Goal: Task Accomplishment & Management: Use online tool/utility

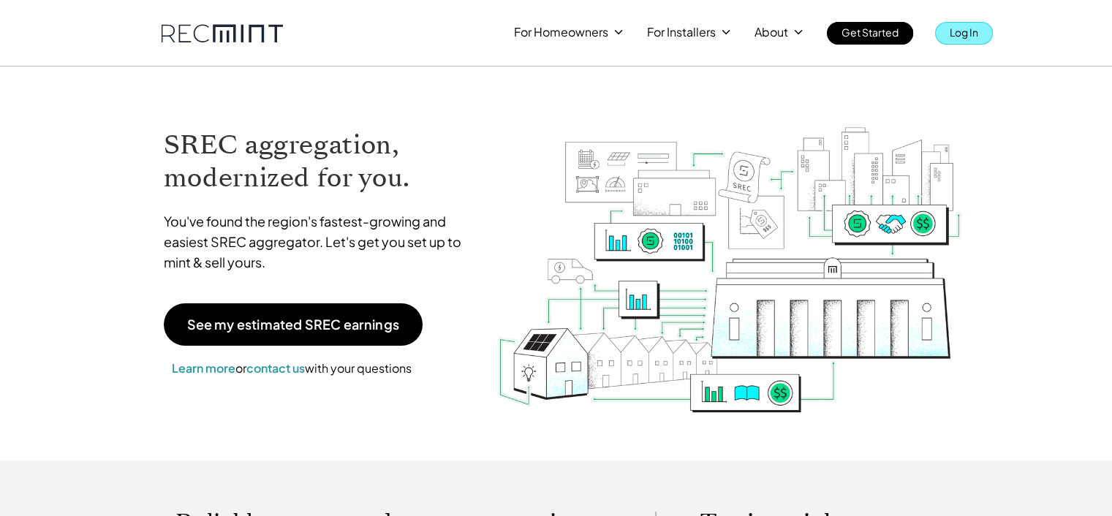
click at [973, 33] on p "Log In" at bounding box center [963, 32] width 29 height 20
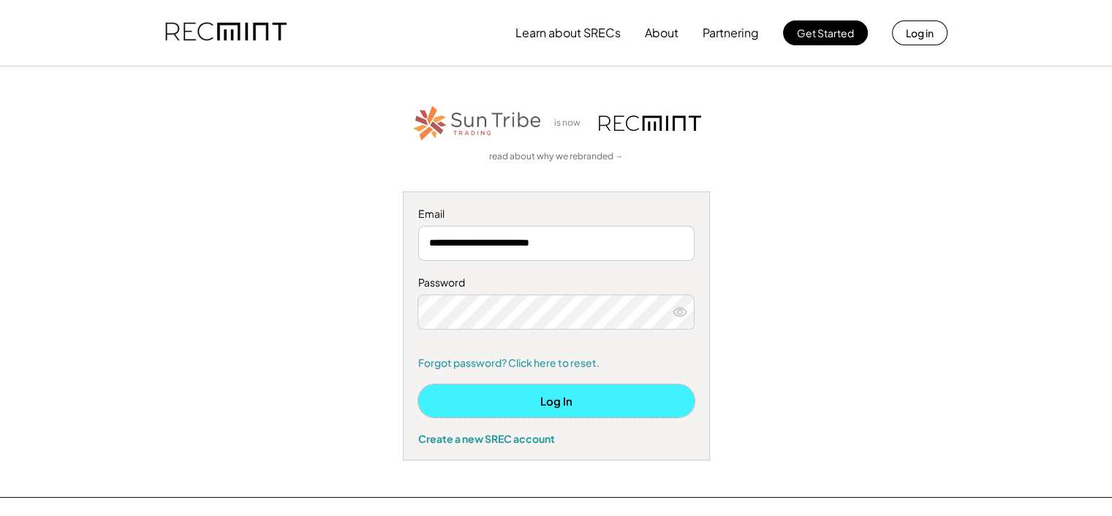
click at [638, 395] on button "Log In" at bounding box center [556, 400] width 276 height 33
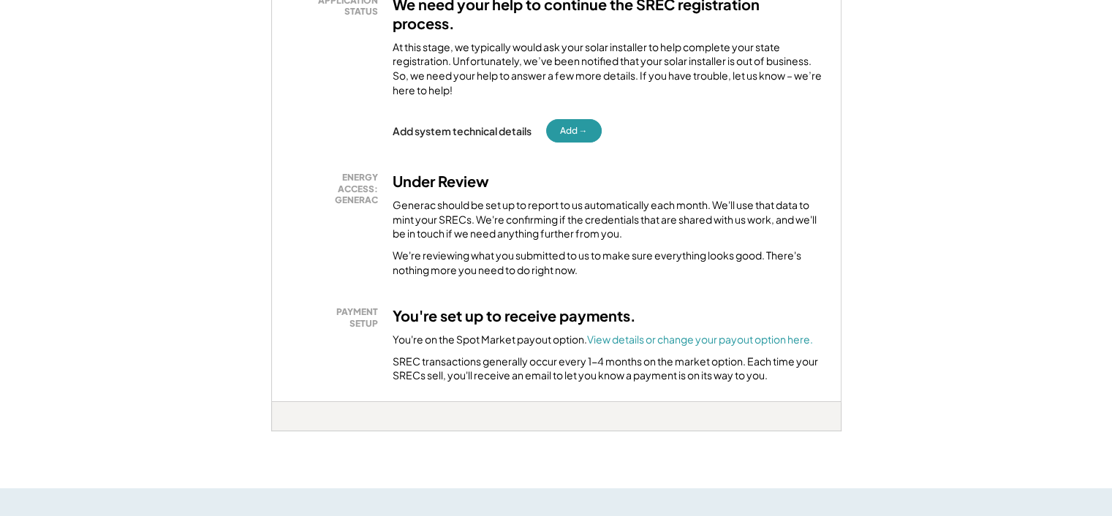
scroll to position [292, 0]
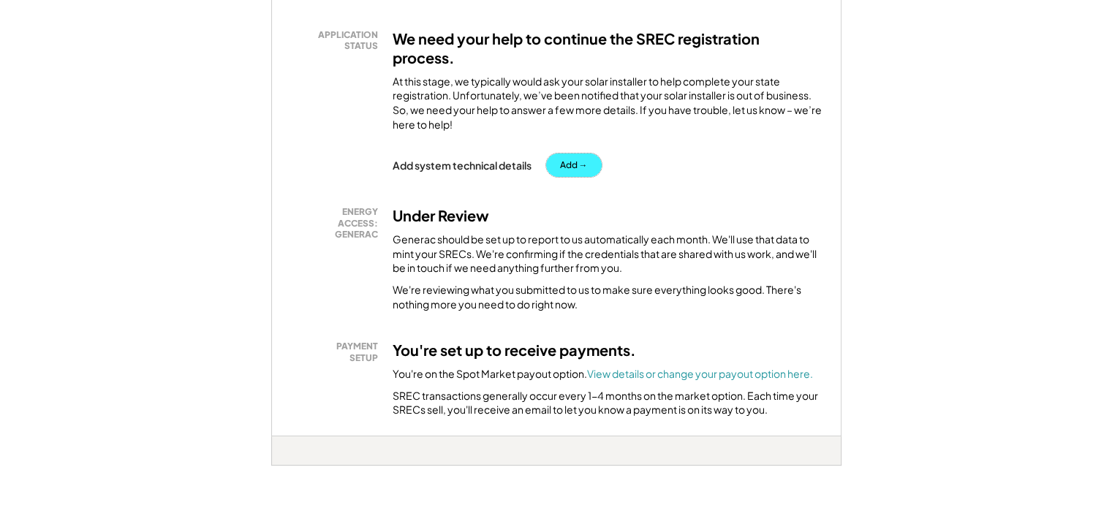
click at [582, 169] on button "Add →" at bounding box center [574, 164] width 56 height 23
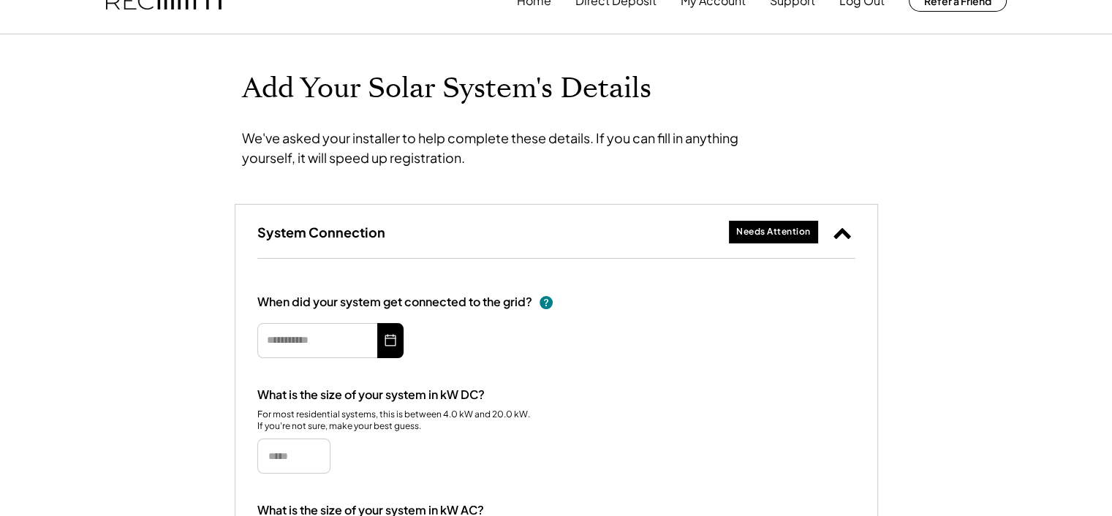
type input "*********"
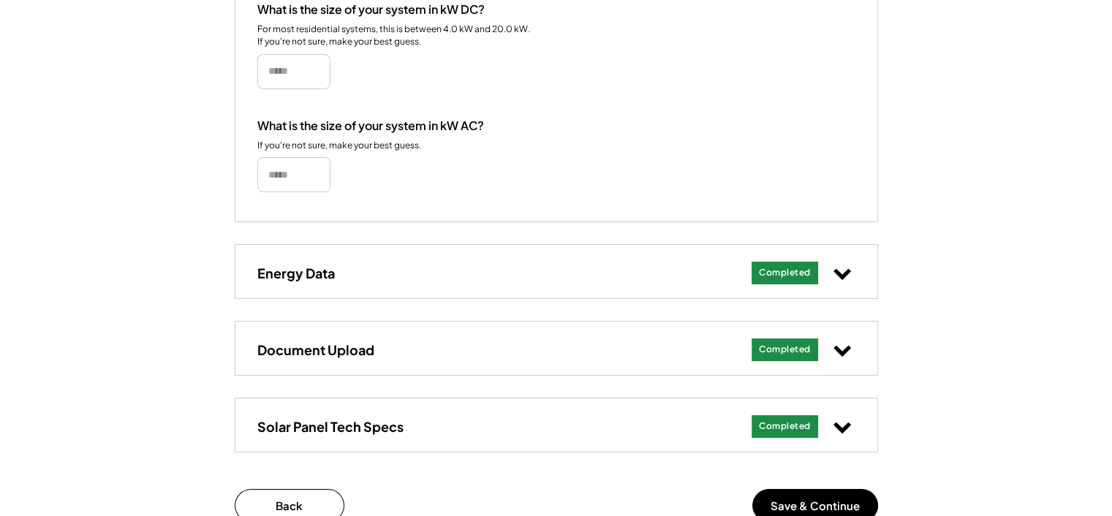
scroll to position [452, 0]
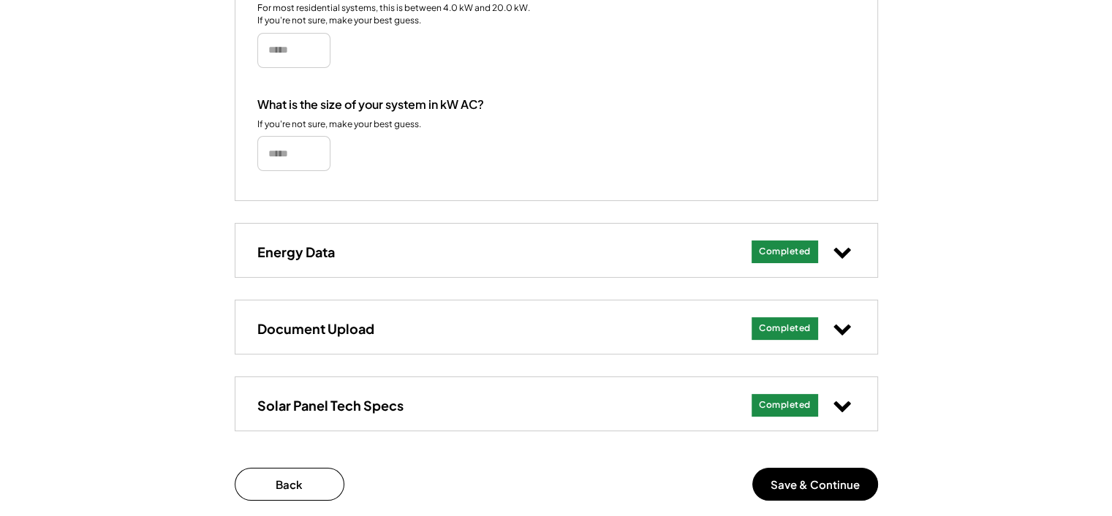
click at [772, 243] on div "Completed" at bounding box center [784, 251] width 67 height 23
select select "*********"
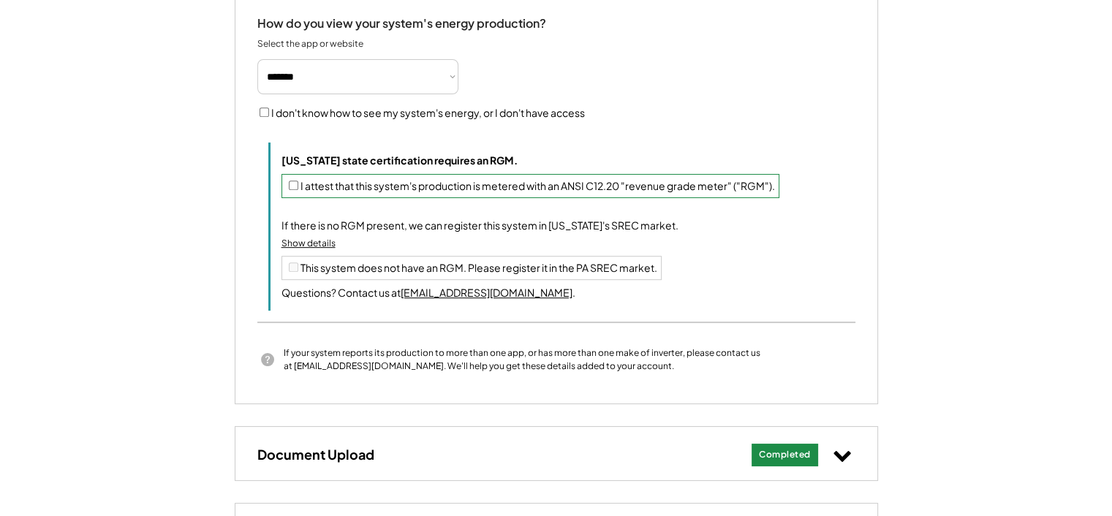
scroll to position [818, 0]
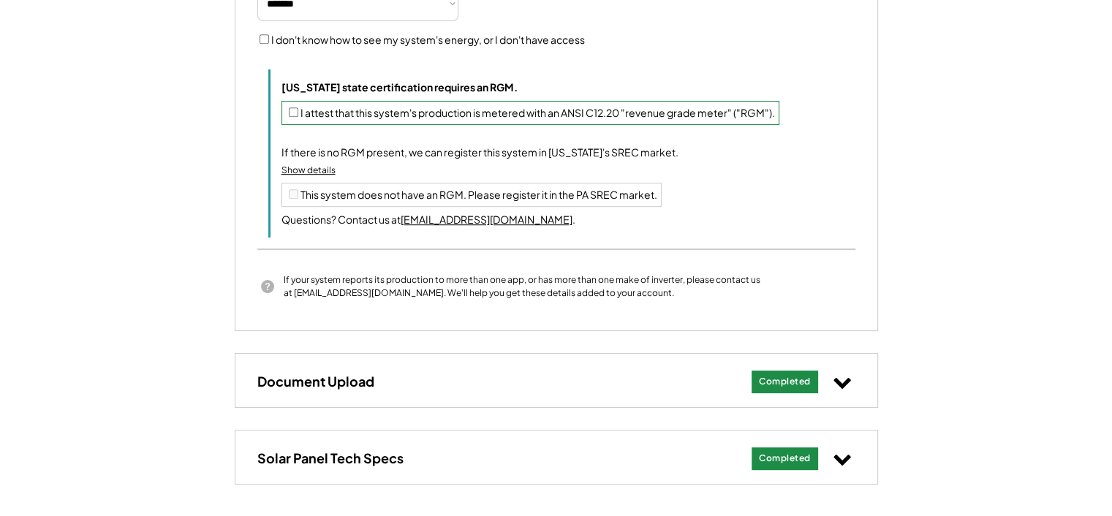
click at [312, 169] on div "Show details" at bounding box center [308, 170] width 54 height 12
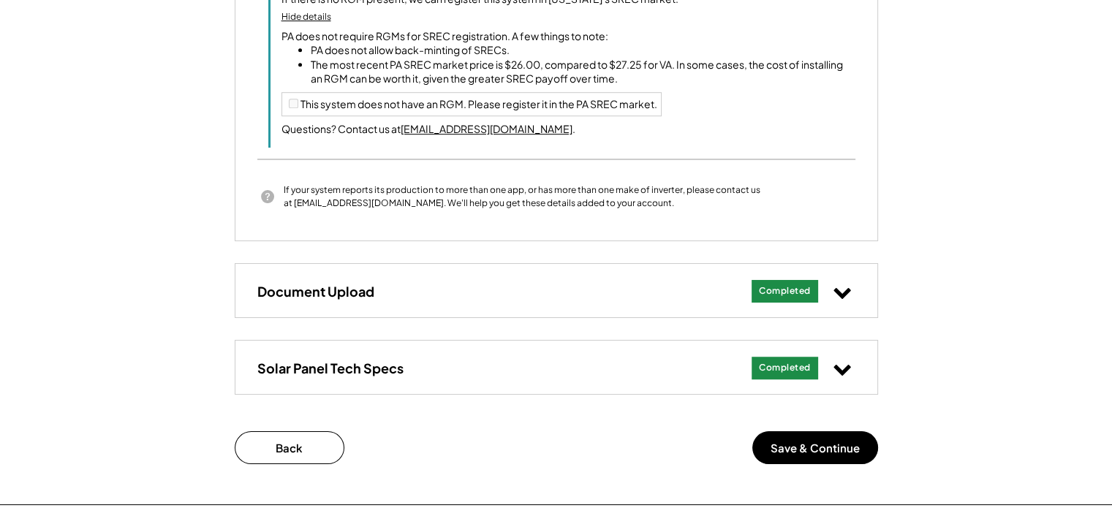
scroll to position [964, 0]
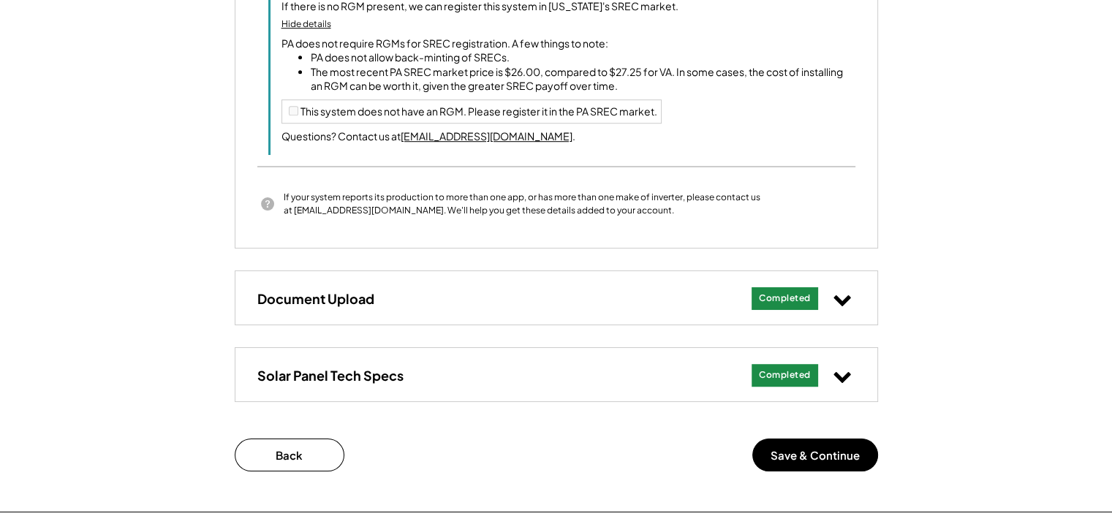
click at [842, 295] on icon at bounding box center [841, 298] width 19 height 19
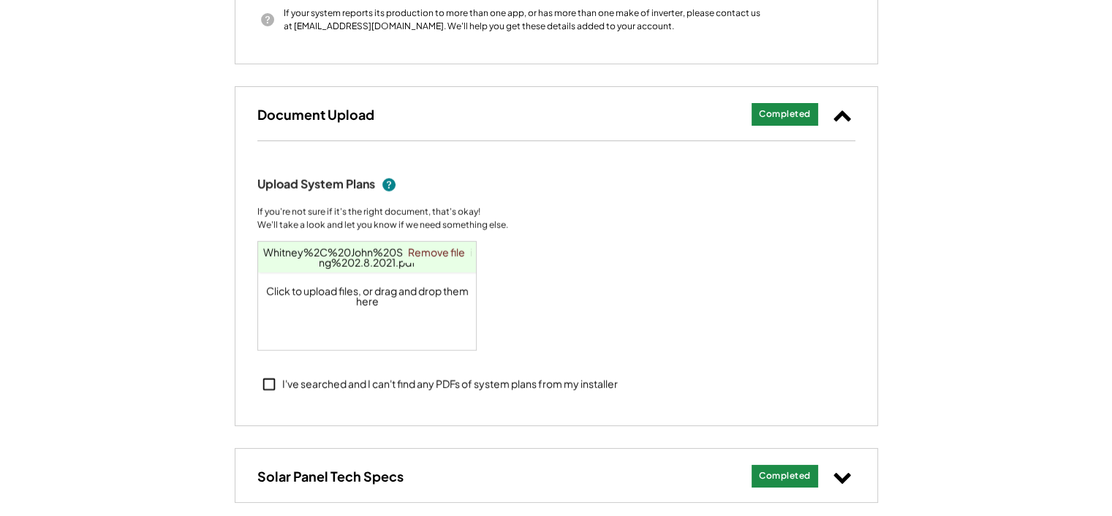
scroll to position [1183, 0]
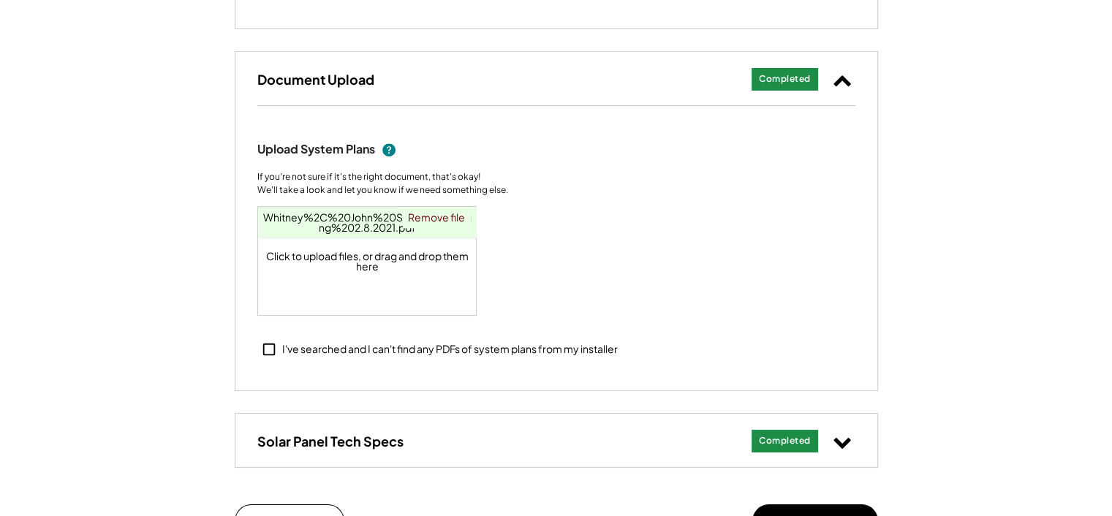
click at [849, 441] on icon at bounding box center [841, 441] width 19 height 19
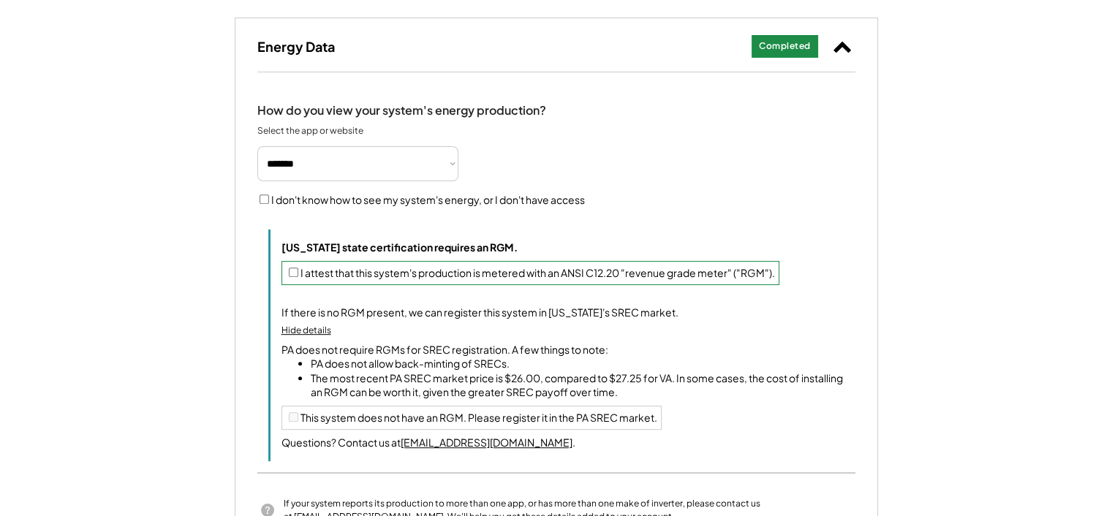
scroll to position [438, 0]
